Goal: Information Seeking & Learning: Find specific page/section

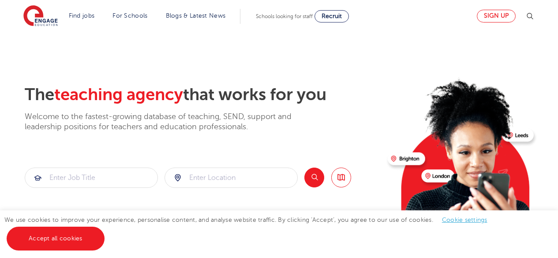
scroll to position [49, 0]
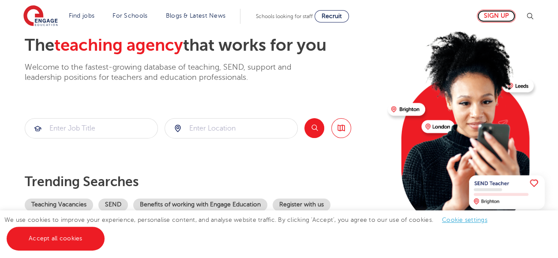
click at [508, 17] on link "Sign up" at bounding box center [496, 16] width 39 height 13
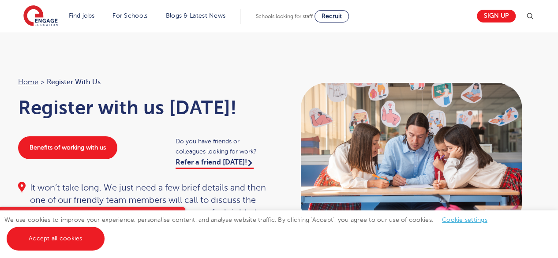
click at [533, 18] on img at bounding box center [530, 16] width 11 height 11
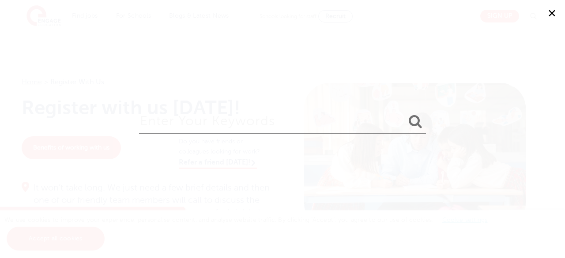
click at [195, 123] on input "search" at bounding box center [282, 119] width 287 height 29
type input "login"
click at [405, 114] on button "submit" at bounding box center [415, 122] width 21 height 16
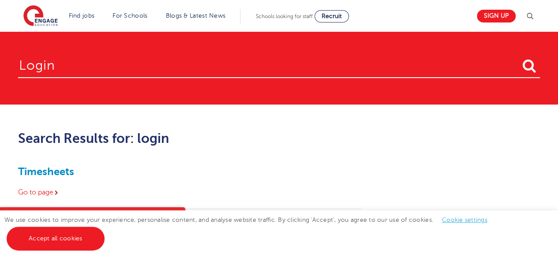
click at [531, 17] on img at bounding box center [530, 16] width 11 height 11
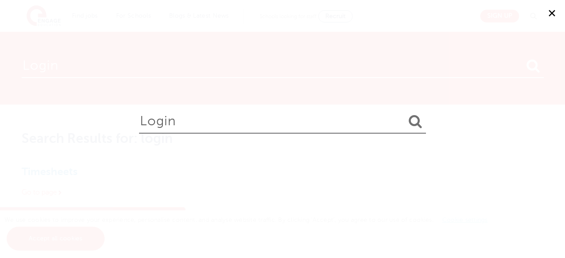
click at [237, 121] on input "login" at bounding box center [282, 119] width 287 height 29
click at [405, 114] on button "submit" at bounding box center [415, 122] width 21 height 16
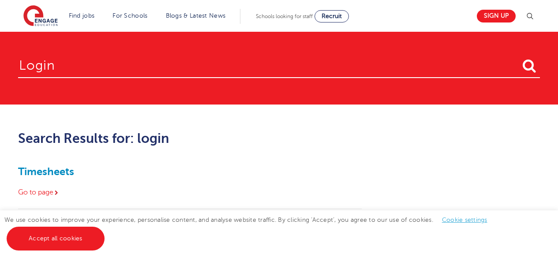
scroll to position [155, 0]
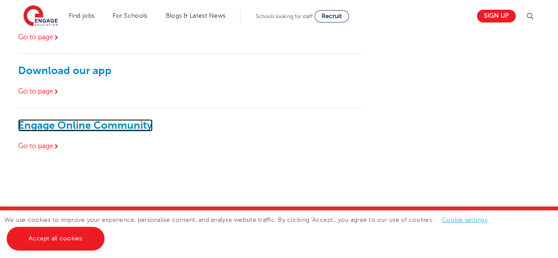
click at [94, 128] on link "Engage Online Community" at bounding box center [85, 125] width 135 height 12
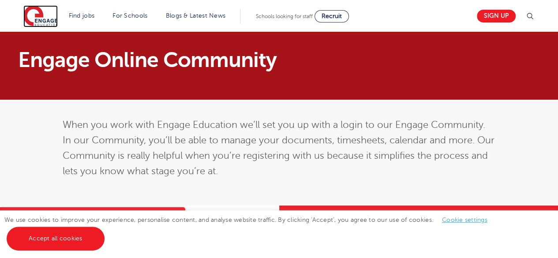
click at [54, 24] on img at bounding box center [40, 16] width 34 height 22
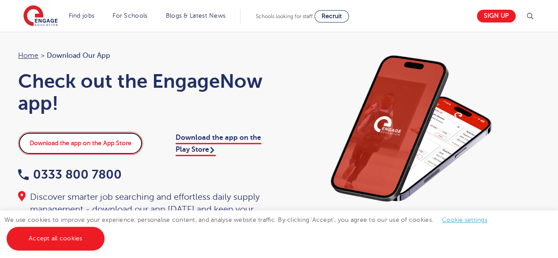
click at [89, 142] on link "Download the app on the App Store" at bounding box center [80, 143] width 125 height 23
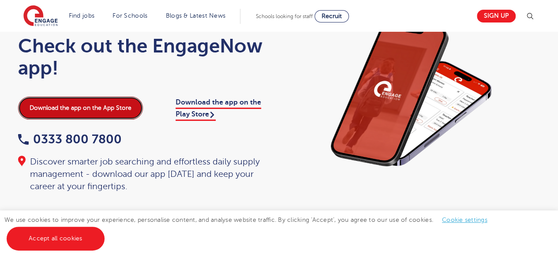
scroll to position [37, 0]
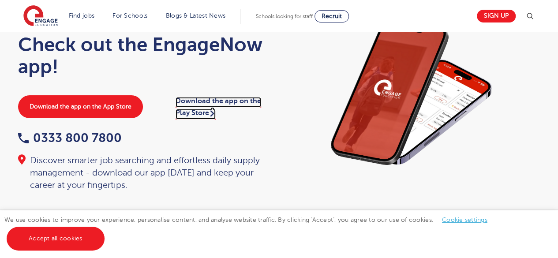
click at [192, 112] on link "Download the app on the Play Store" at bounding box center [219, 108] width 86 height 22
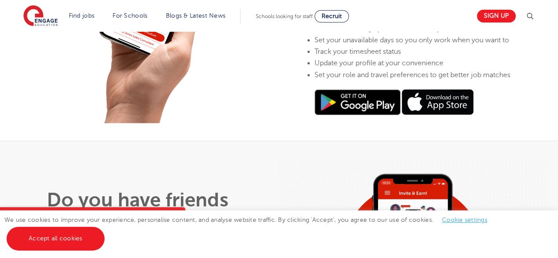
scroll to position [389, 0]
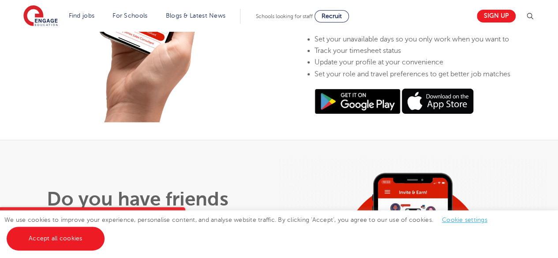
click at [365, 112] on img at bounding box center [358, 102] width 86 height 26
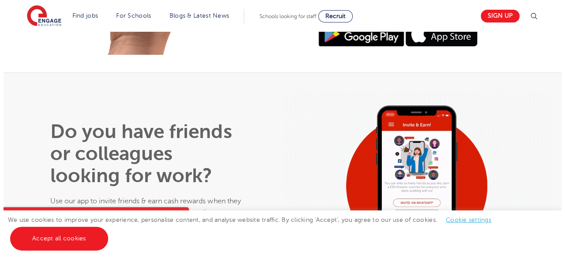
scroll to position [382, 0]
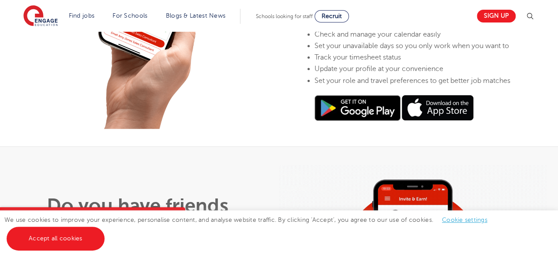
click at [531, 18] on img at bounding box center [530, 16] width 11 height 11
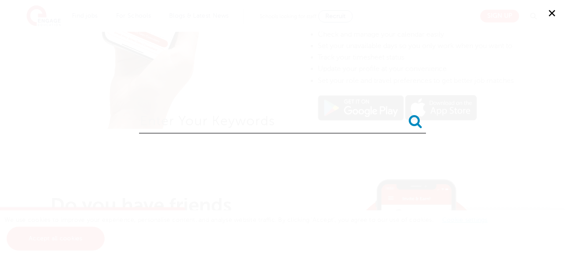
click at [420, 117] on icon "submit" at bounding box center [415, 121] width 13 height 14
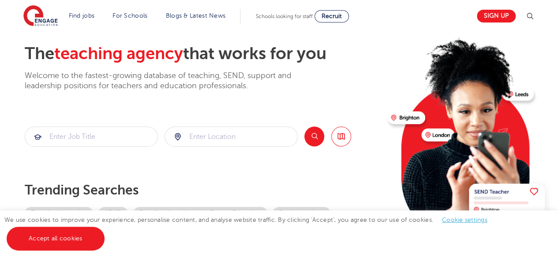
scroll to position [41, 0]
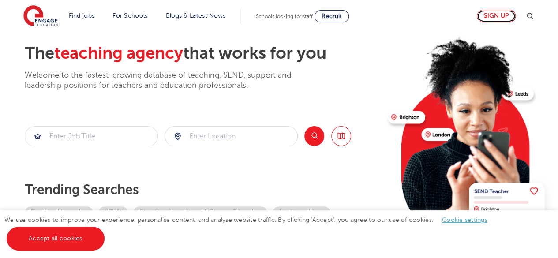
click at [503, 15] on link "Sign up" at bounding box center [496, 16] width 39 height 13
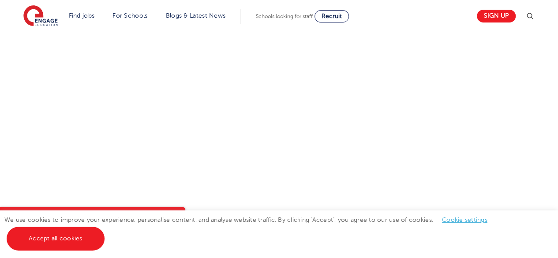
scroll to position [394, 0]
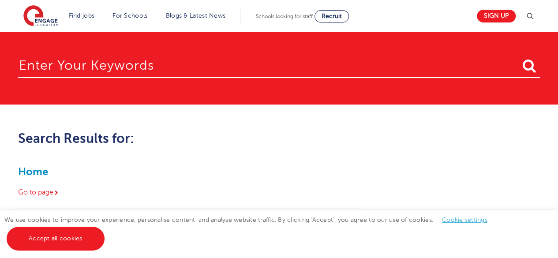
click at [129, 67] on input "search" at bounding box center [279, 63] width 522 height 29
type input "forgot password"
click at [519, 58] on button "submit" at bounding box center [529, 66] width 21 height 16
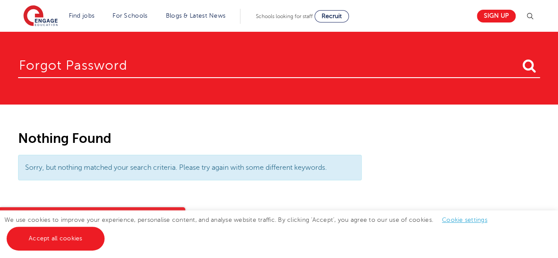
drag, startPoint x: 142, startPoint y: 70, endPoint x: 0, endPoint y: 46, distance: 144.0
click at [0, 46] on section "forgot password" at bounding box center [279, 68] width 558 height 73
type input "password"
click at [519, 58] on button "submit" at bounding box center [529, 66] width 21 height 16
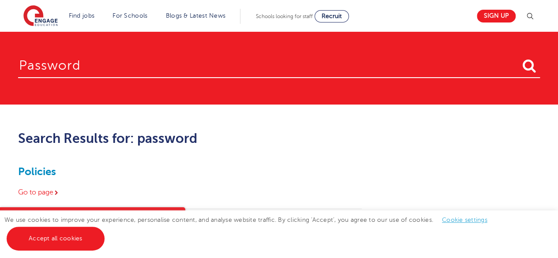
click at [188, 63] on input "password" at bounding box center [279, 63] width 522 height 29
click at [519, 58] on button "submit" at bounding box center [529, 66] width 21 height 16
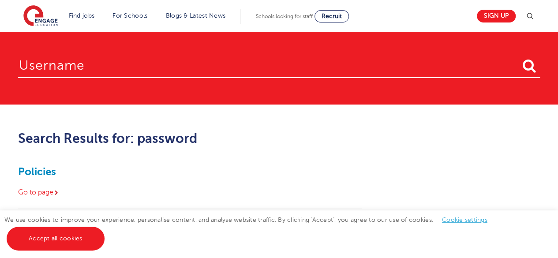
type input "username"
click at [519, 58] on button "submit" at bounding box center [529, 66] width 21 height 16
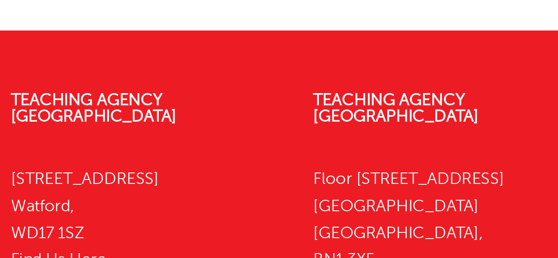
scroll to position [213, 0]
